Goal: Transaction & Acquisition: Purchase product/service

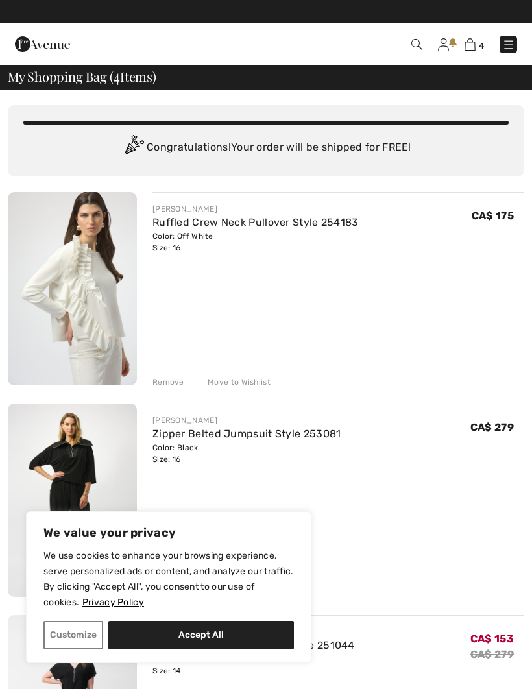
click at [170, 376] on div "Remove Move to Wishlist" at bounding box center [338, 381] width 372 height 14
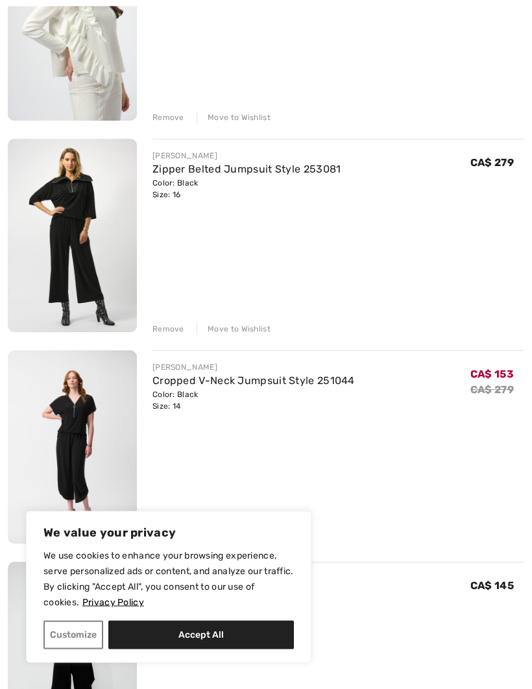
scroll to position [265, 0]
click at [223, 650] on button "Accept All" at bounding box center [201, 635] width 186 height 29
checkbox input "true"
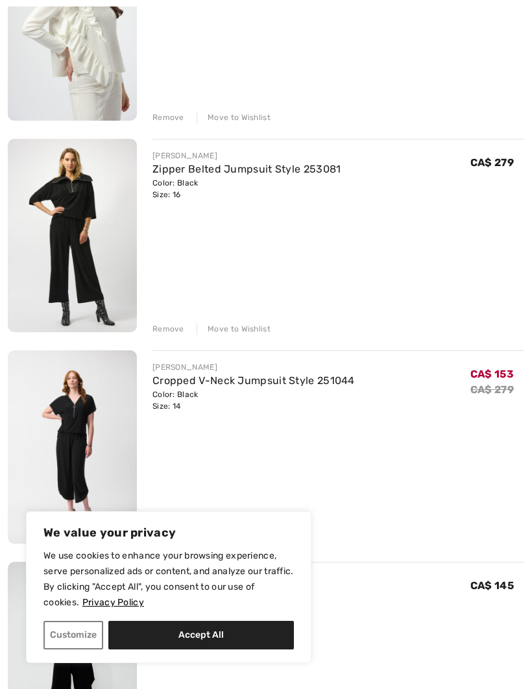
checkbox input "true"
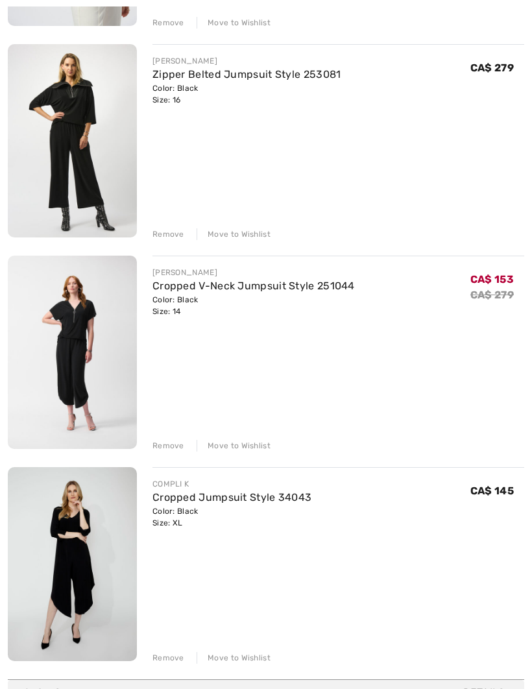
scroll to position [363, 0]
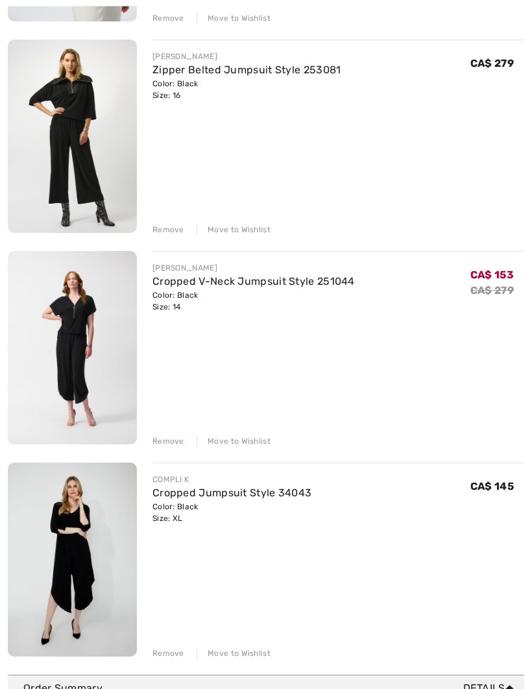
click at [162, 646] on div "Remove Move to Wishlist" at bounding box center [338, 653] width 372 height 14
click at [156, 438] on div "Remove" at bounding box center [168, 442] width 32 height 12
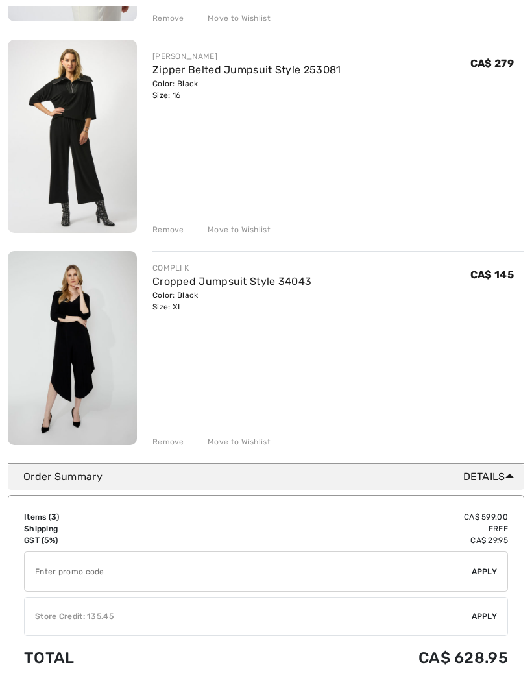
click at [160, 227] on div "Remove" at bounding box center [168, 230] width 32 height 12
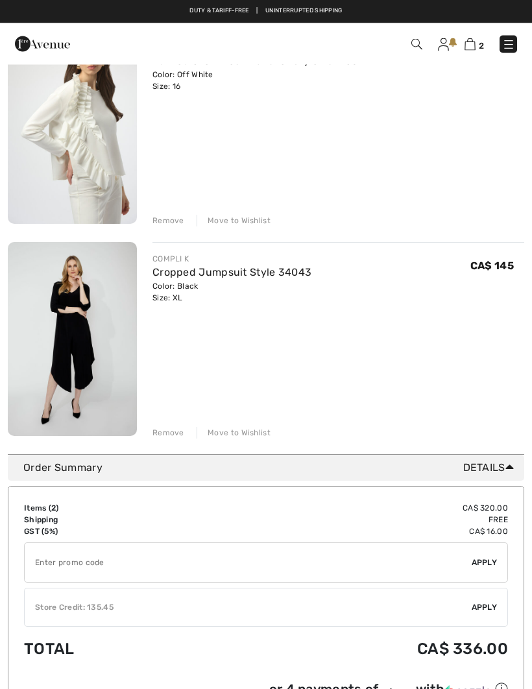
scroll to position [149, 0]
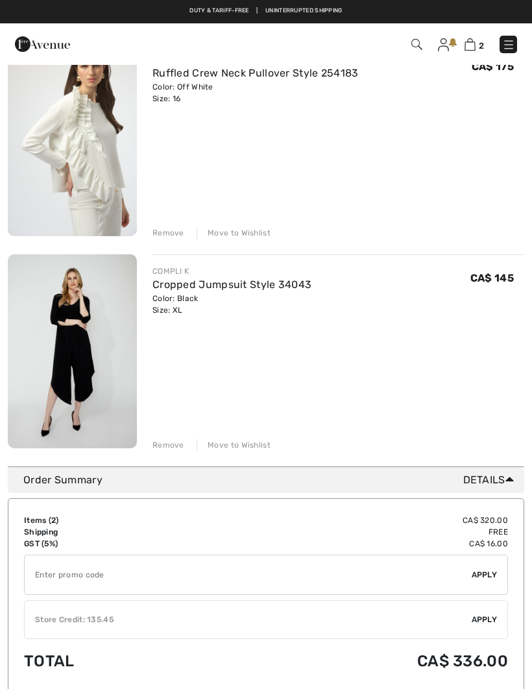
click at [171, 441] on div "Remove" at bounding box center [168, 445] width 32 height 12
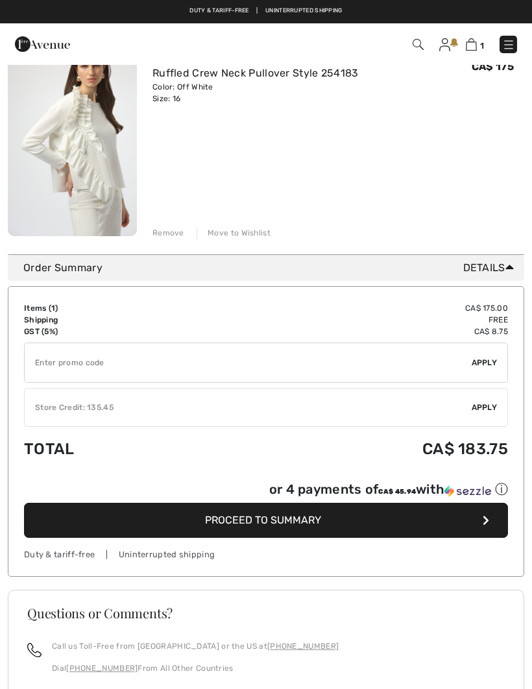
click at [165, 233] on div "Remove" at bounding box center [168, 233] width 32 height 12
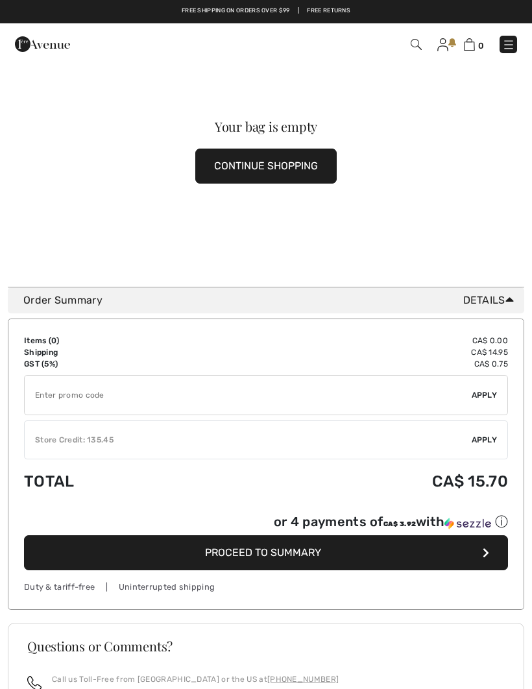
click at [415, 44] on img at bounding box center [416, 44] width 11 height 11
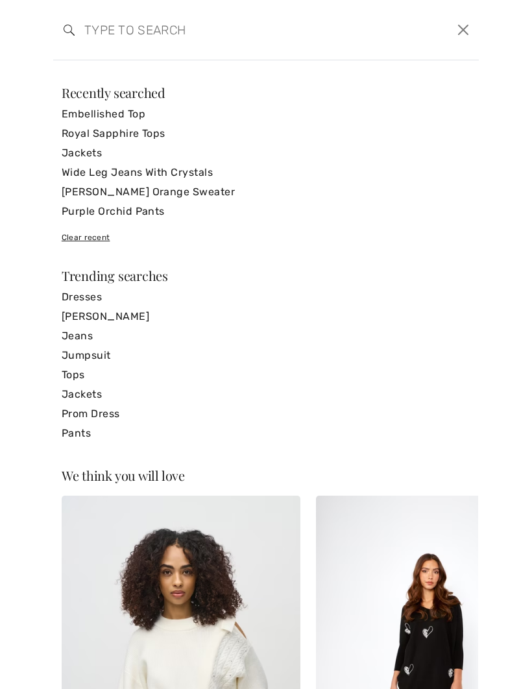
click at [113, 21] on input "search" at bounding box center [221, 29] width 292 height 39
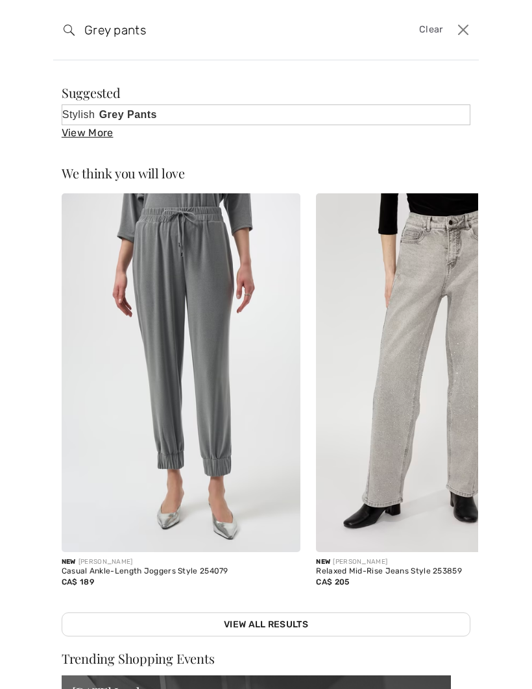
type input "Grey pants"
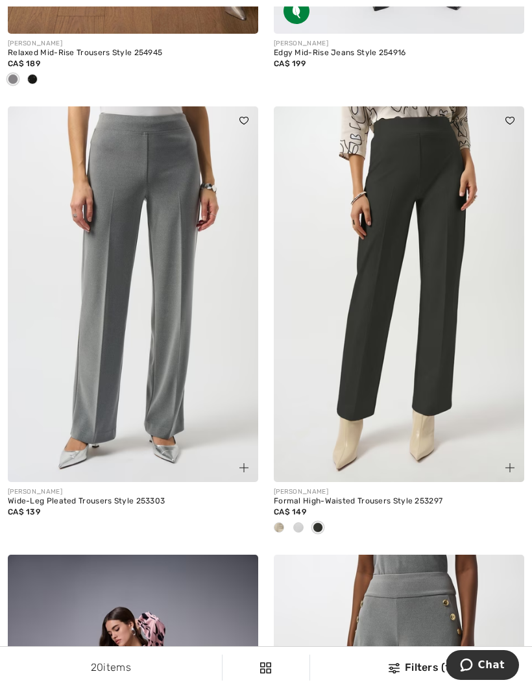
scroll to position [963, 0]
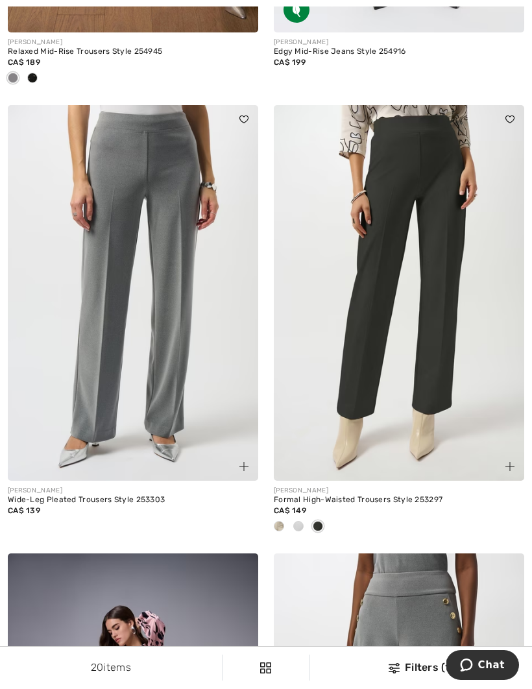
click at [152, 407] on img at bounding box center [133, 293] width 250 height 376
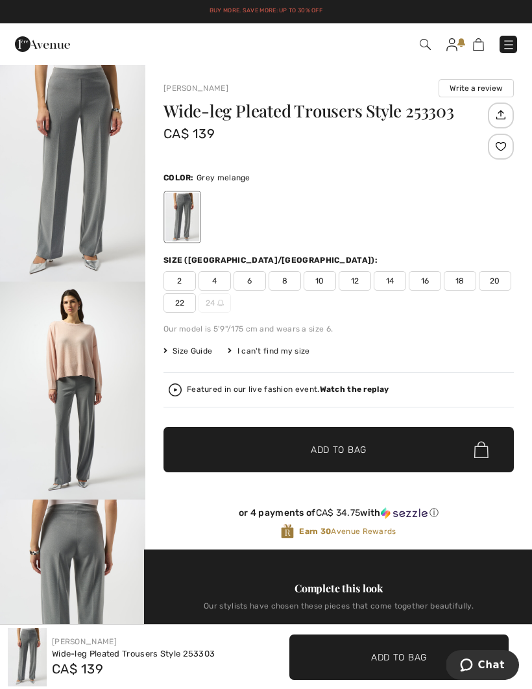
click at [429, 275] on span "16" at bounding box center [425, 280] width 32 height 19
click at [346, 445] on span "Add to Bag" at bounding box center [339, 450] width 56 height 14
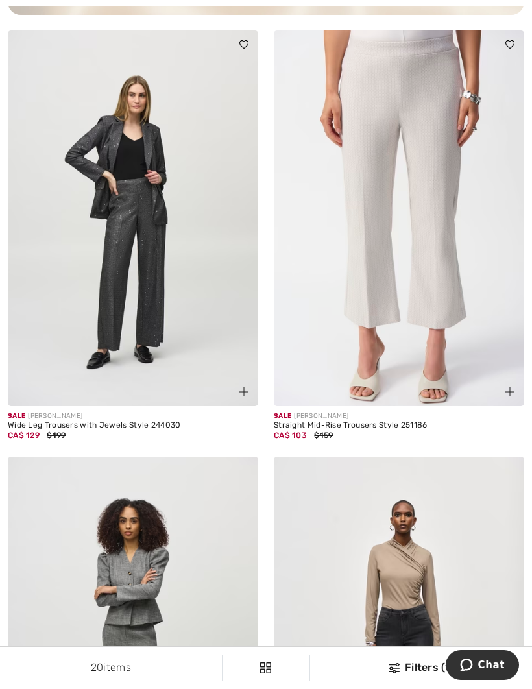
scroll to position [2908, 0]
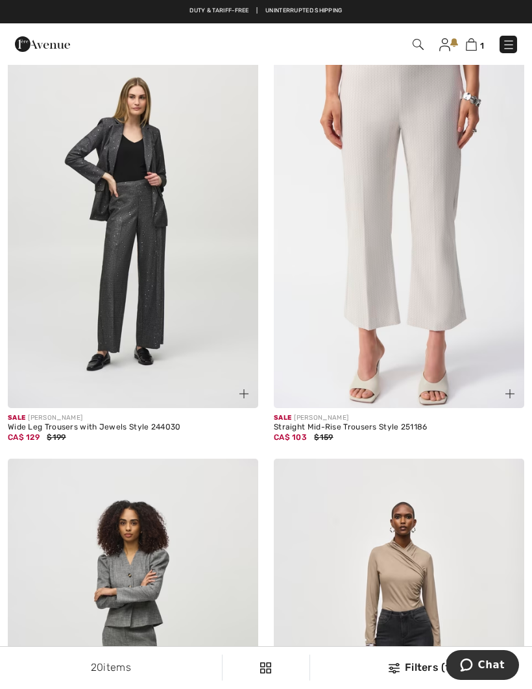
click at [157, 274] on img at bounding box center [133, 220] width 250 height 376
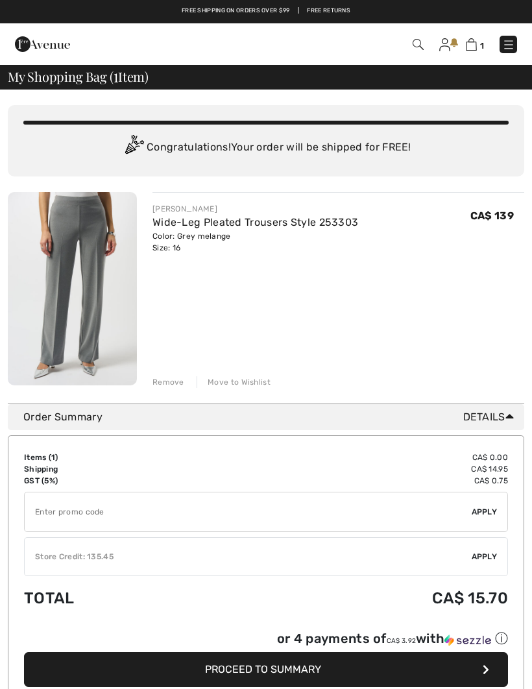
click at [500, 413] on span "Details" at bounding box center [491, 417] width 56 height 16
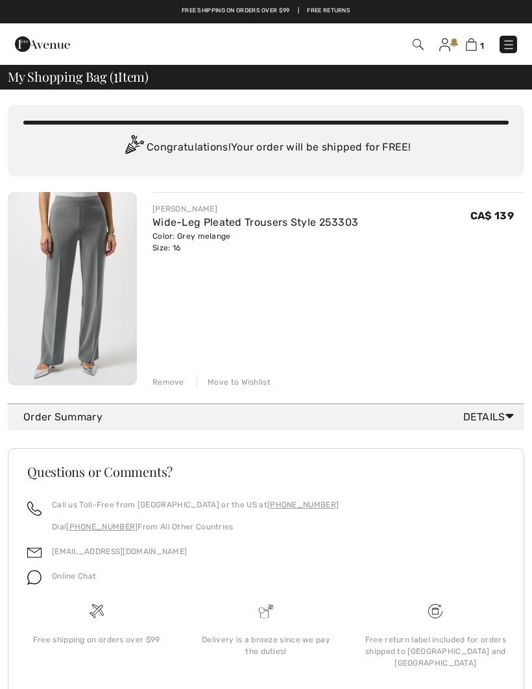
click at [510, 413] on icon at bounding box center [510, 416] width 8 height 14
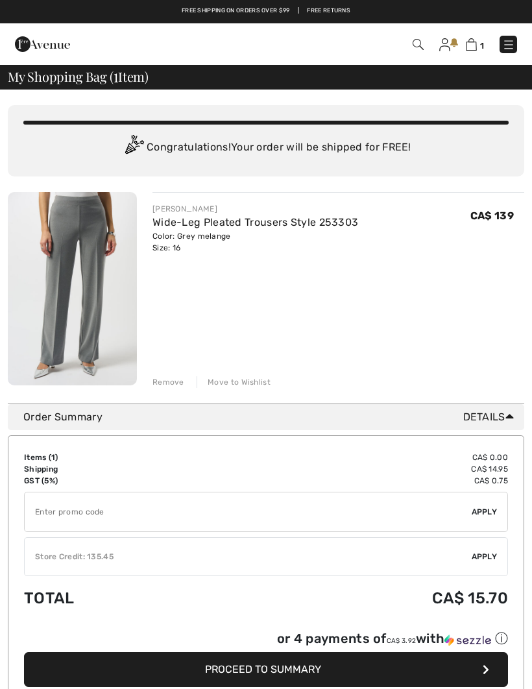
click at [486, 544] on div "✔ Store Credit: 135.45 Apply Remove" at bounding box center [266, 556] width 484 height 39
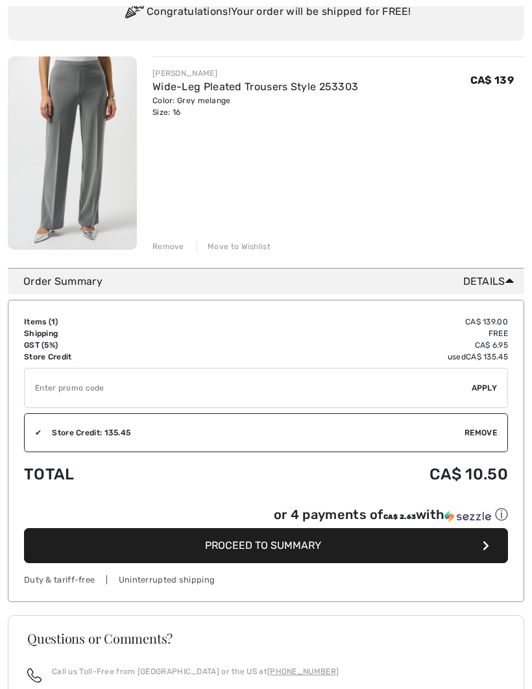
scroll to position [136, 0]
click at [347, 546] on button "Proceed to Summary" at bounding box center [266, 545] width 484 height 35
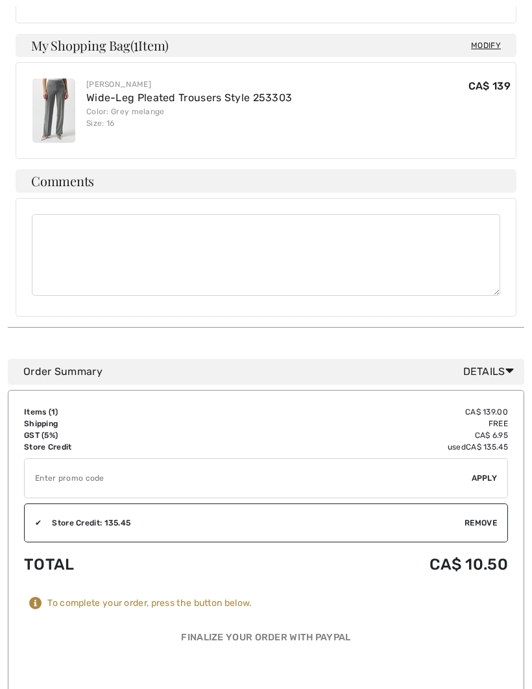
scroll to position [617, 0]
